Goal: Task Accomplishment & Management: Complete application form

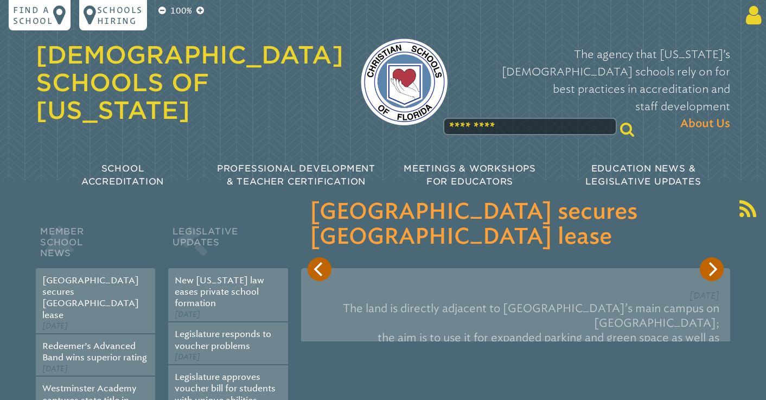
click at [749, 11] on icon at bounding box center [752, 15] width 20 height 22
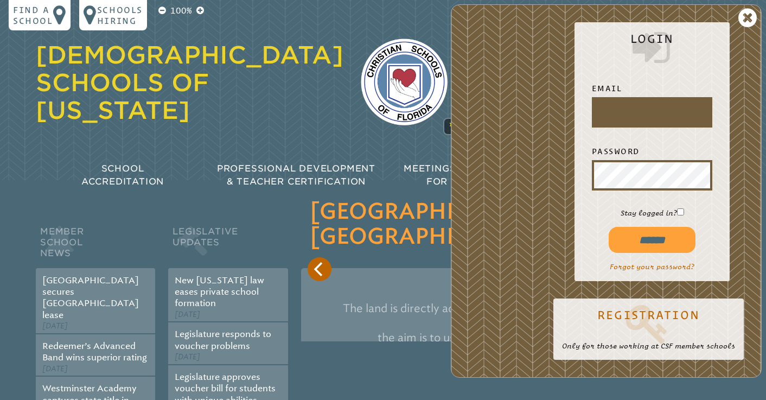
click at [658, 112] on input "text" at bounding box center [652, 112] width 116 height 26
type input "**********"
click at [658, 245] on input "******" at bounding box center [652, 240] width 87 height 26
type input "**********"
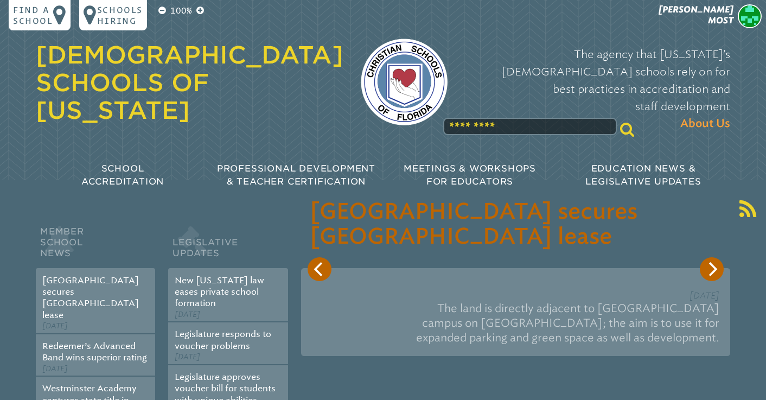
click at [518, 244] on h3 "[GEOGRAPHIC_DATA] secures [GEOGRAPHIC_DATA] lease" at bounding box center [516, 225] width 412 height 50
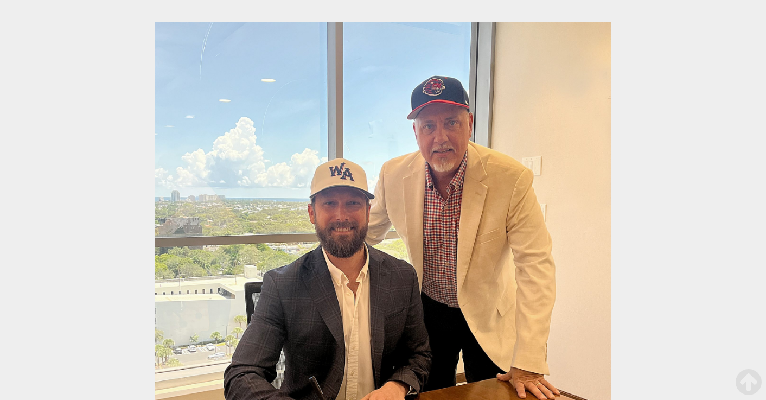
scroll to position [169, 0]
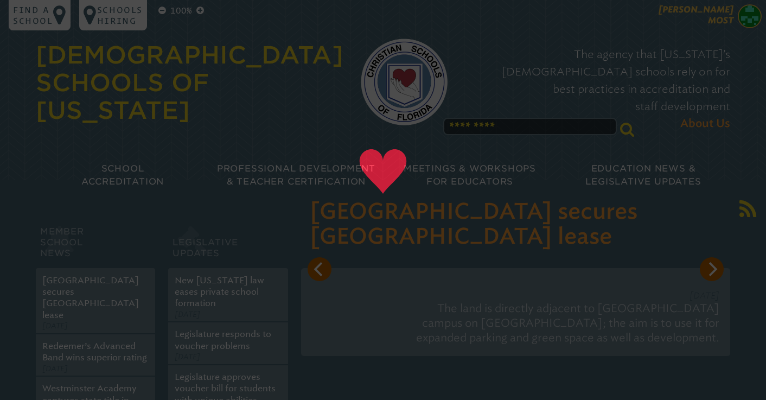
click at [749, 16] on img at bounding box center [750, 16] width 24 height 24
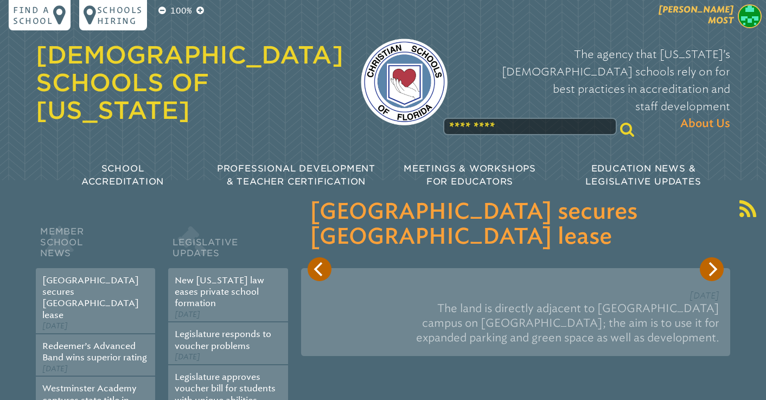
click at [750, 15] on img at bounding box center [750, 16] width 24 height 24
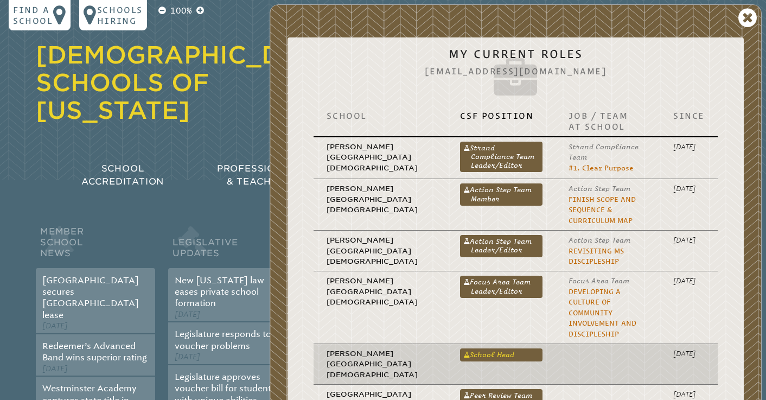
click at [460, 348] on link "School Head" at bounding box center [501, 354] width 82 height 13
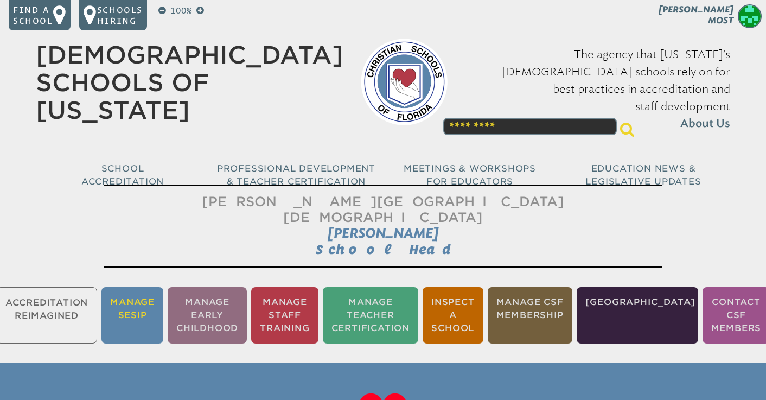
click at [156, 293] on li "Manage SESIP" at bounding box center [132, 315] width 62 height 56
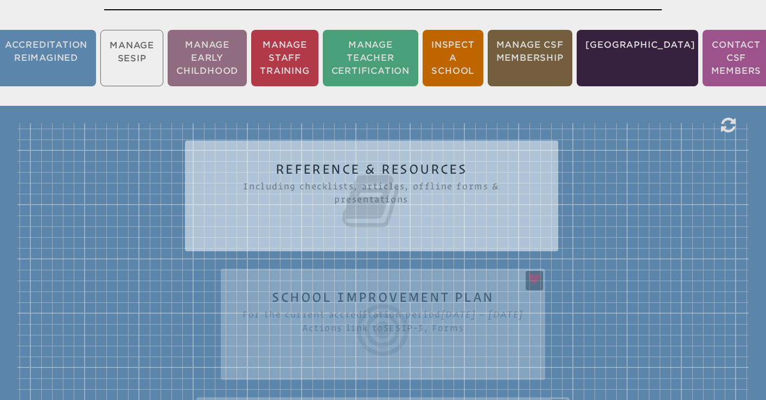
scroll to position [260, 0]
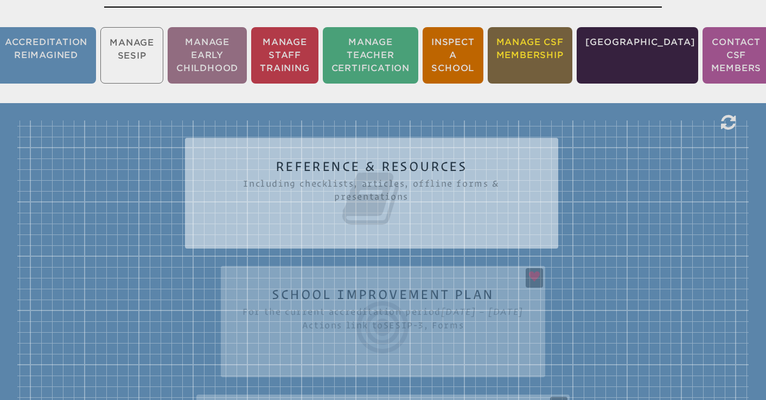
click at [572, 39] on li "Manage CSF Membership" at bounding box center [530, 55] width 85 height 56
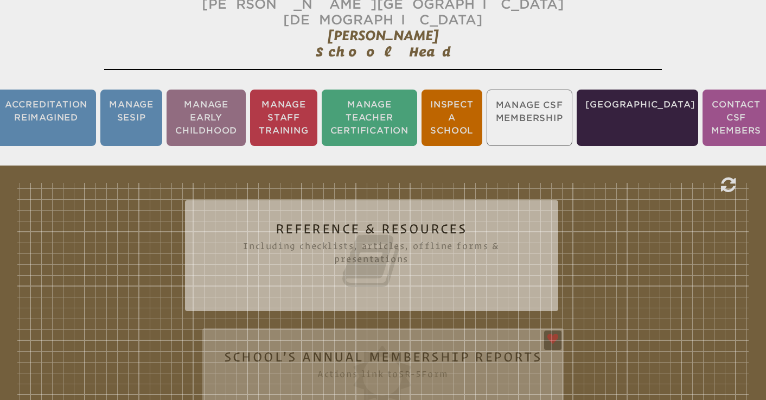
scroll to position [180, 0]
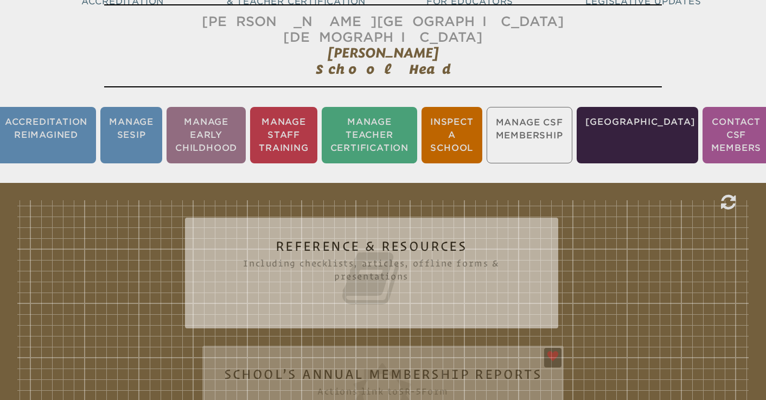
click at [559, 122] on ul "Accreditation Reimagined Manage SESIP Manage Early Childhood Manage Staff Train…" at bounding box center [383, 135] width 766 height 61
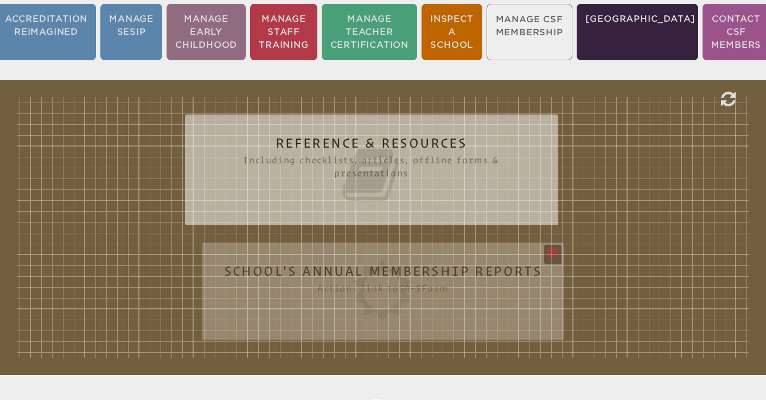
scroll to position [284, 0]
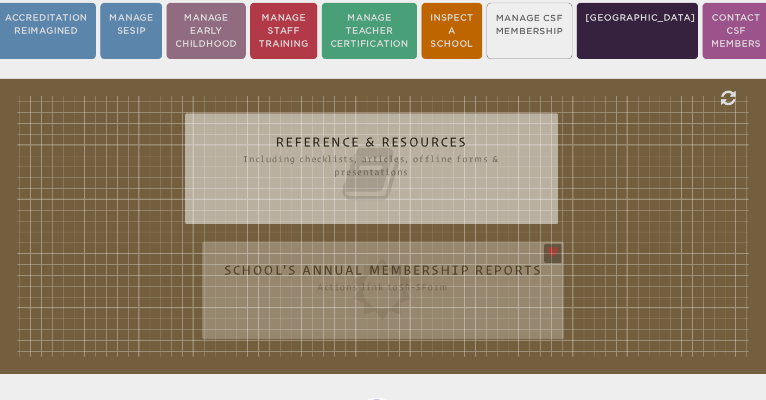
click at [419, 294] on div "Reference & Resources Including checklists, articles, offline forms & presentat…" at bounding box center [382, 226] width 731 height 260
click at [555, 235] on div "Reference & Resources Including checklists, articles, offline forms & presentat…" at bounding box center [382, 226] width 731 height 260
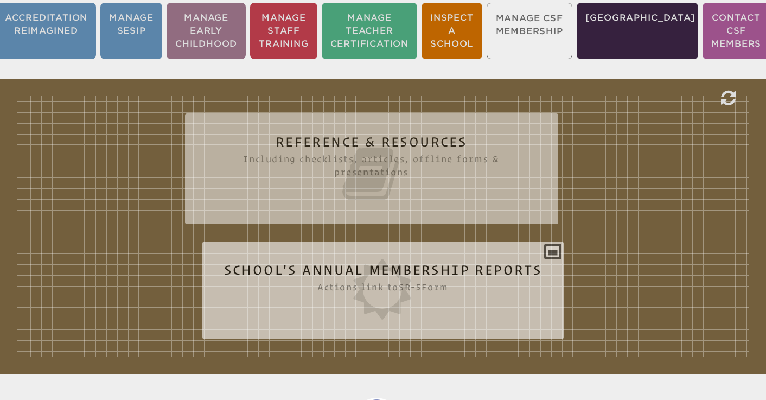
click at [392, 259] on icon at bounding box center [383, 289] width 318 height 61
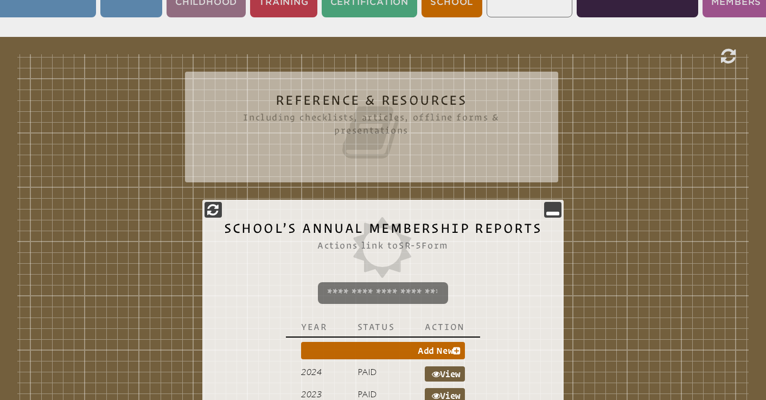
scroll to position [344, 0]
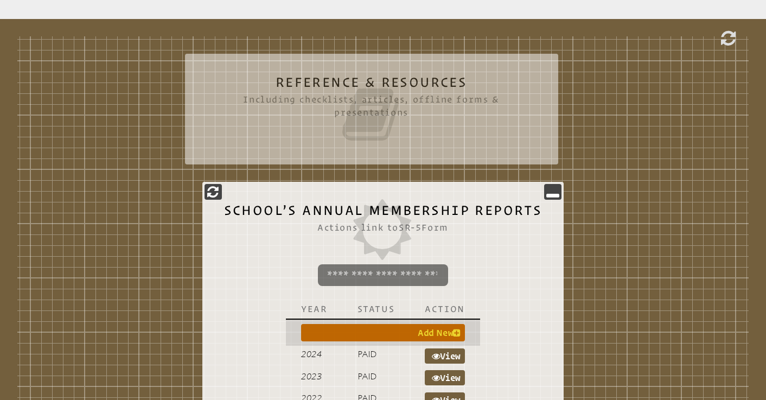
click at [356, 324] on link "Add New" at bounding box center [383, 332] width 164 height 17
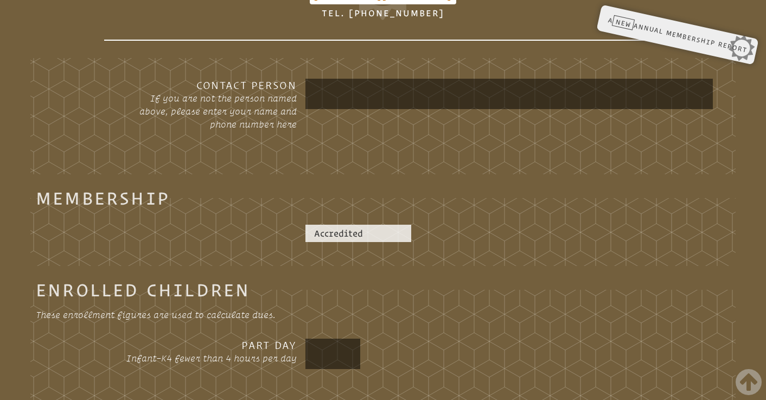
scroll to position [291, 0]
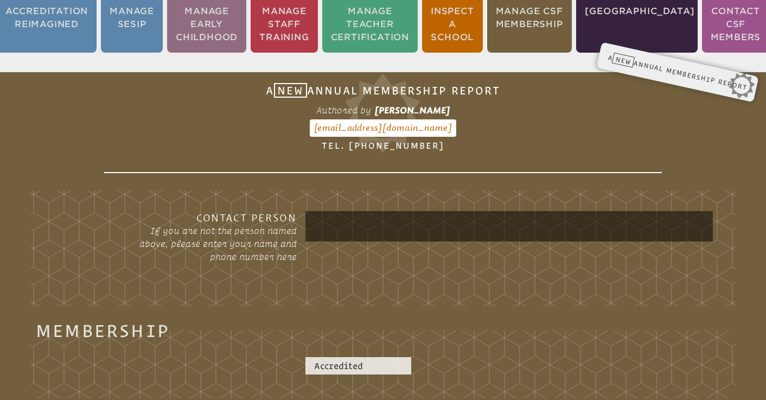
click at [354, 221] on input "text" at bounding box center [509, 226] width 403 height 26
type input "*"
click at [356, 216] on input "text" at bounding box center [509, 226] width 403 height 26
type input "**********"
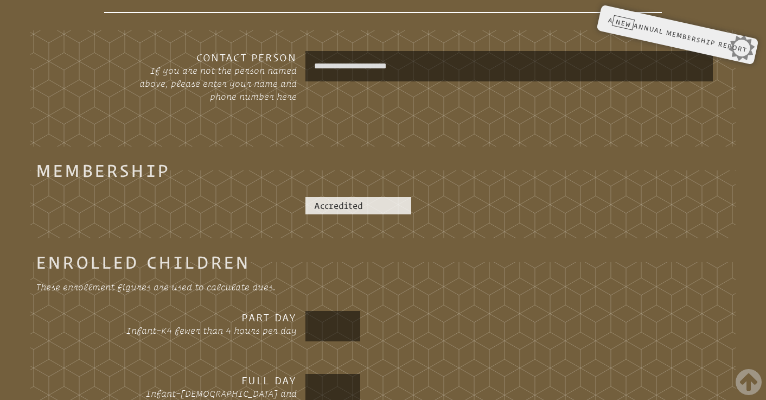
scroll to position [457, 0]
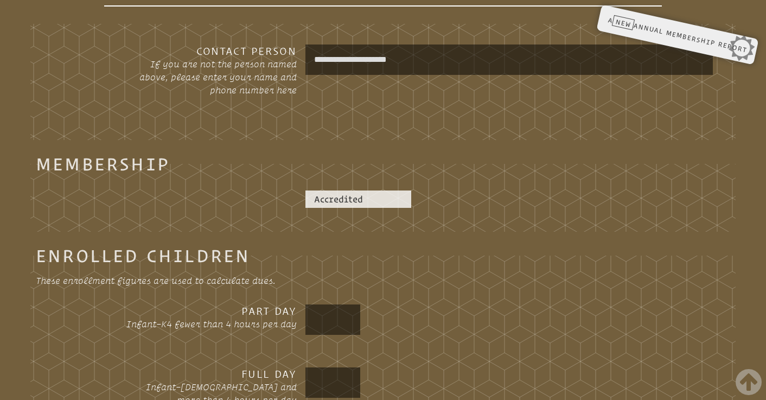
click at [320, 307] on input "text" at bounding box center [333, 320] width 51 height 26
click at [350, 367] on div at bounding box center [332, 382] width 55 height 30
click at [343, 369] on input "text" at bounding box center [333, 382] width 51 height 26
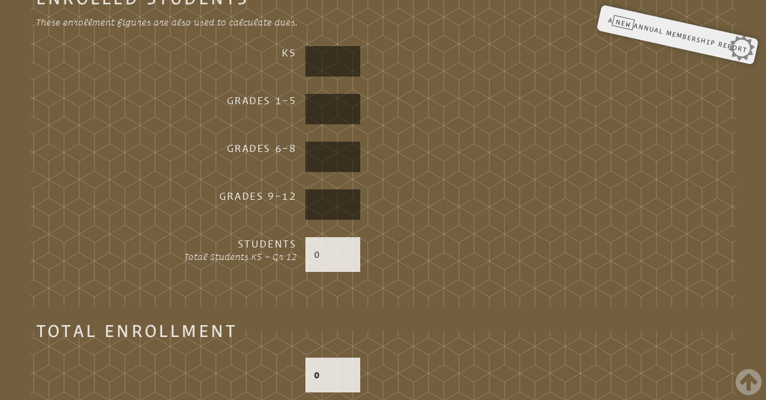
scroll to position [1056, 0]
